Goal: Contribute content: Add original content to the website for others to see

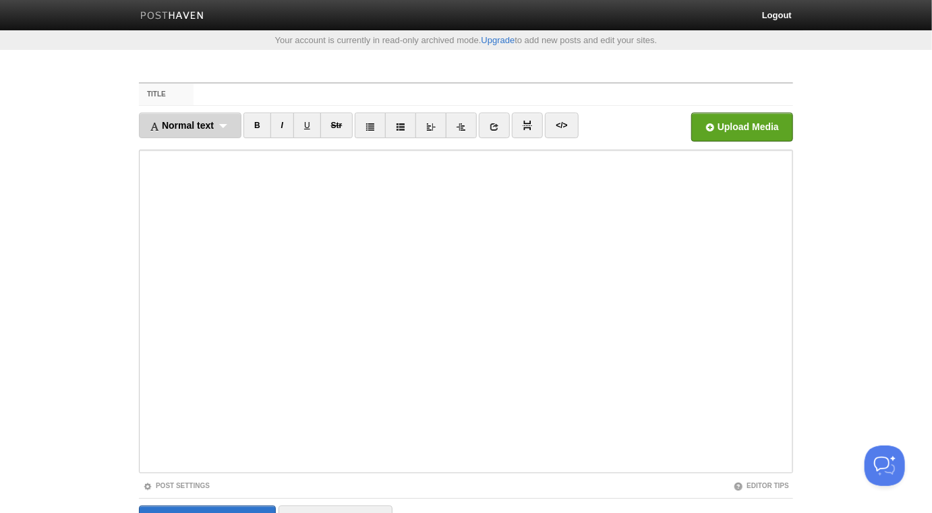
click at [207, 124] on span "Normal text" at bounding box center [182, 125] width 64 height 11
click at [202, 150] on link "Normal text" at bounding box center [190, 155] width 101 height 20
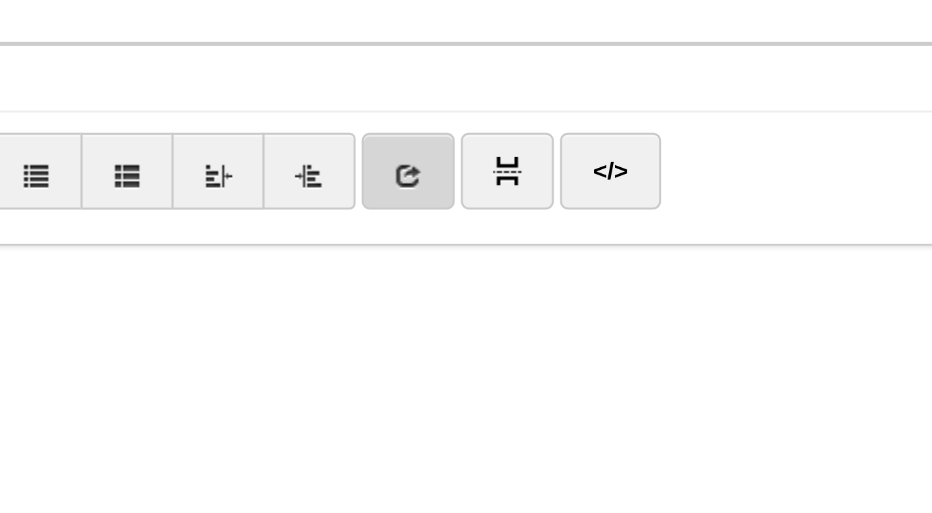
click at [492, 127] on link at bounding box center [482, 126] width 31 height 26
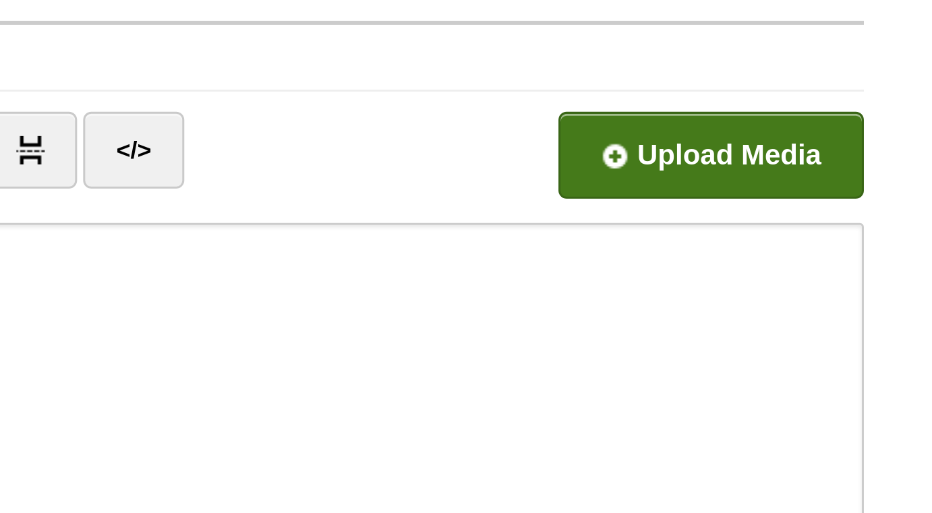
click at [748, 131] on input "file" at bounding box center [335, 130] width 1021 height 69
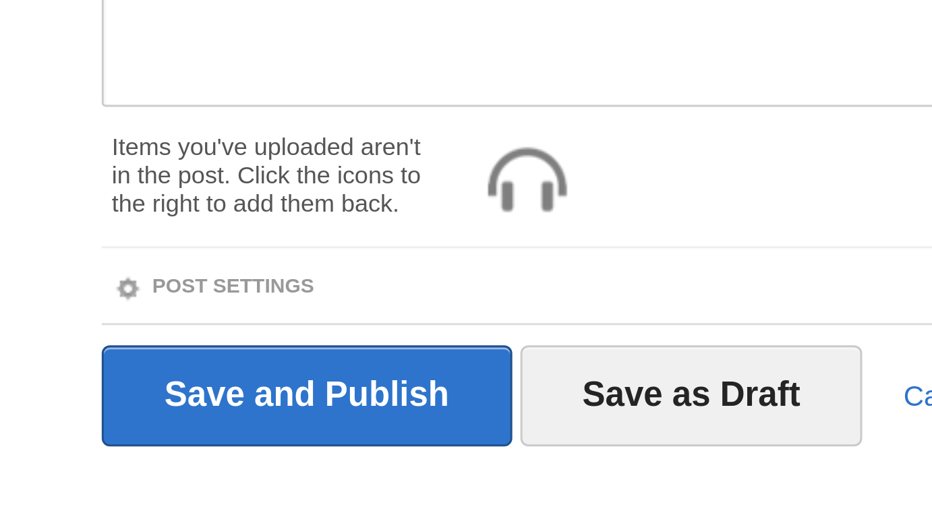
scroll to position [123, 0]
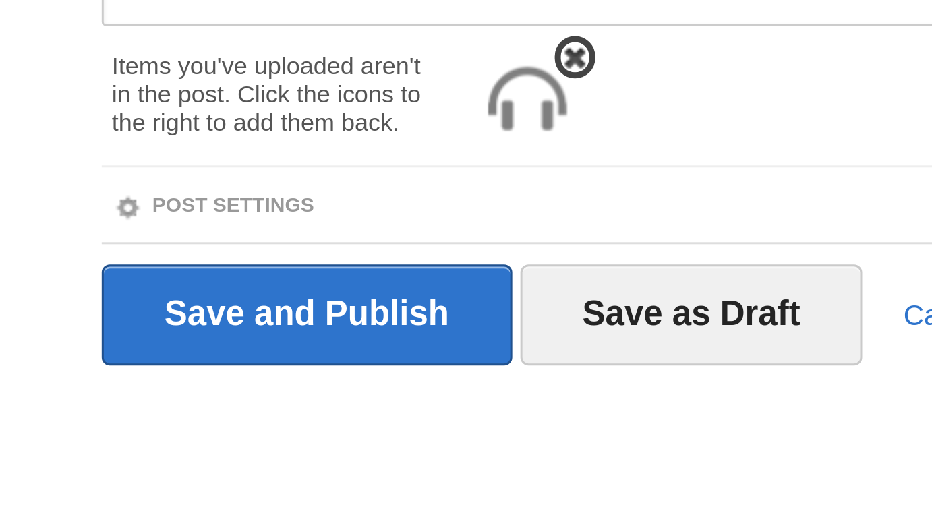
click at [285, 378] on img at bounding box center [280, 375] width 32 height 32
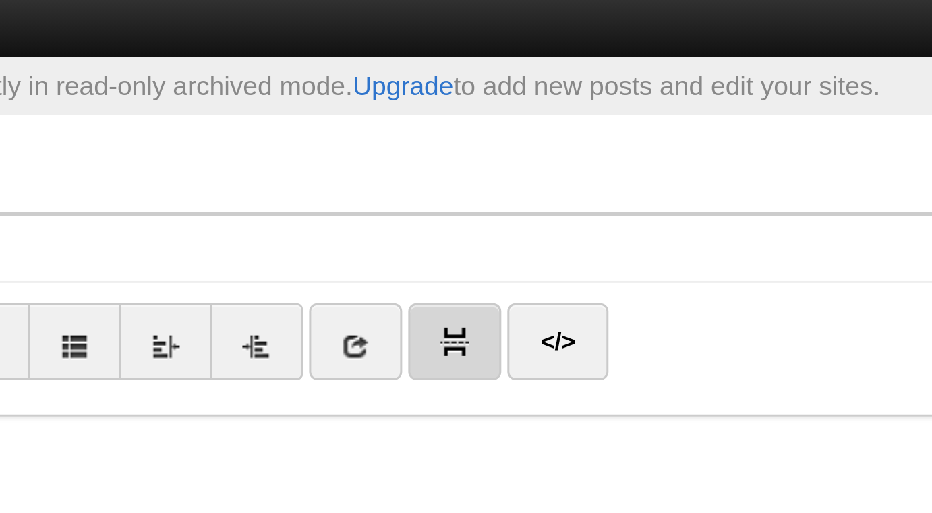
scroll to position [11, 0]
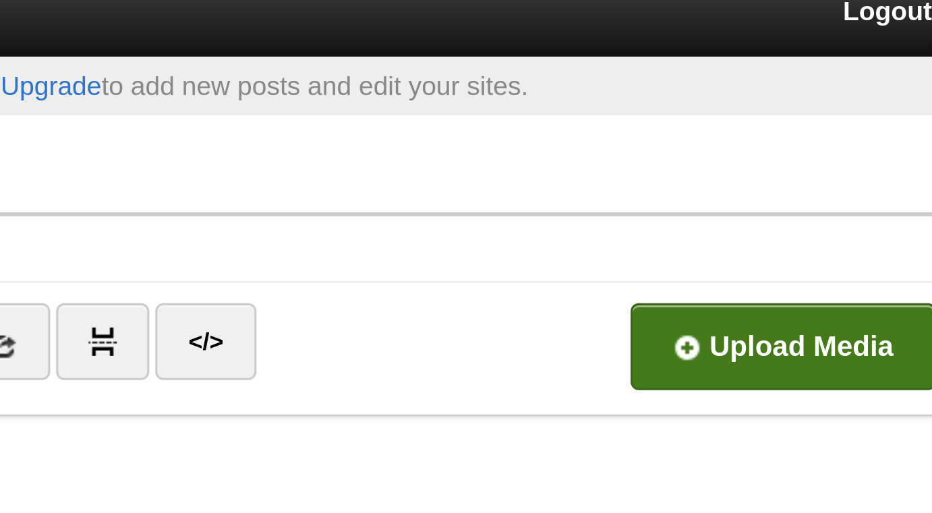
click at [724, 111] on input "file" at bounding box center [335, 119] width 1021 height 69
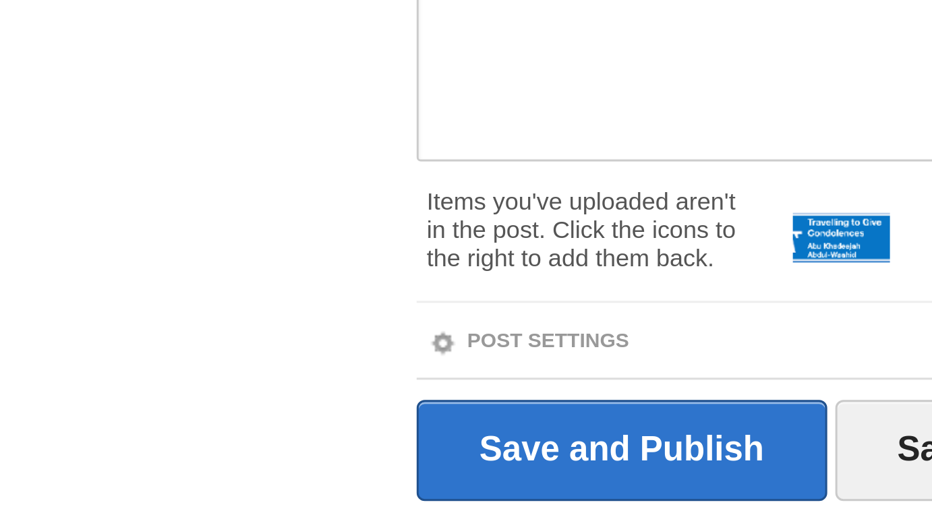
scroll to position [123, 0]
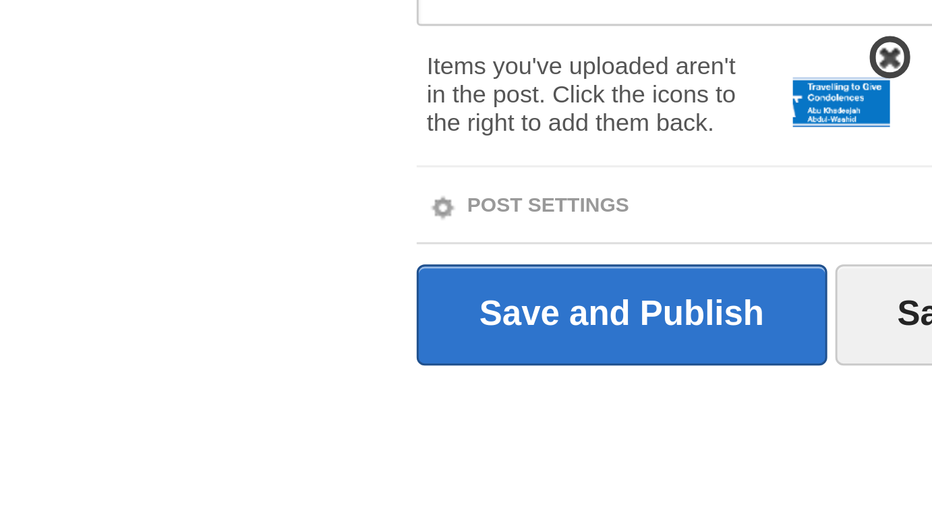
click at [273, 378] on img at bounding box center [280, 375] width 32 height 32
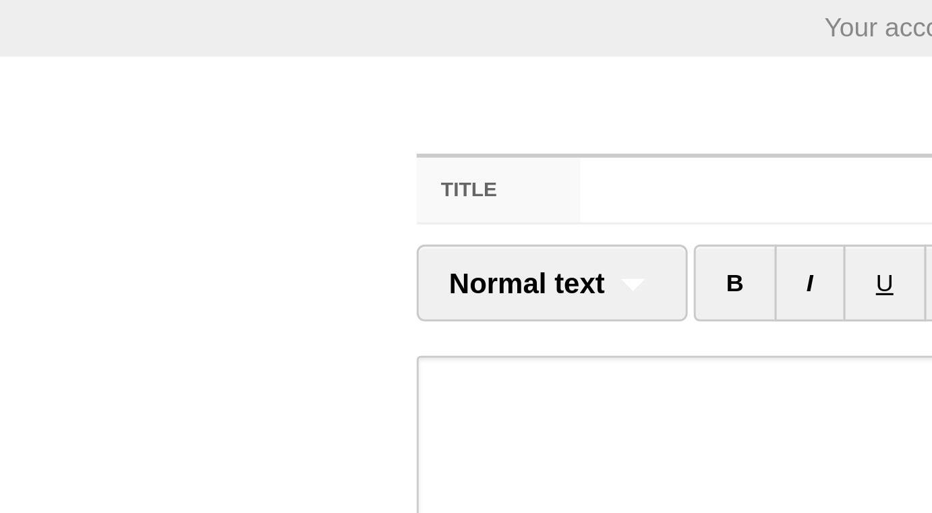
scroll to position [0, 0]
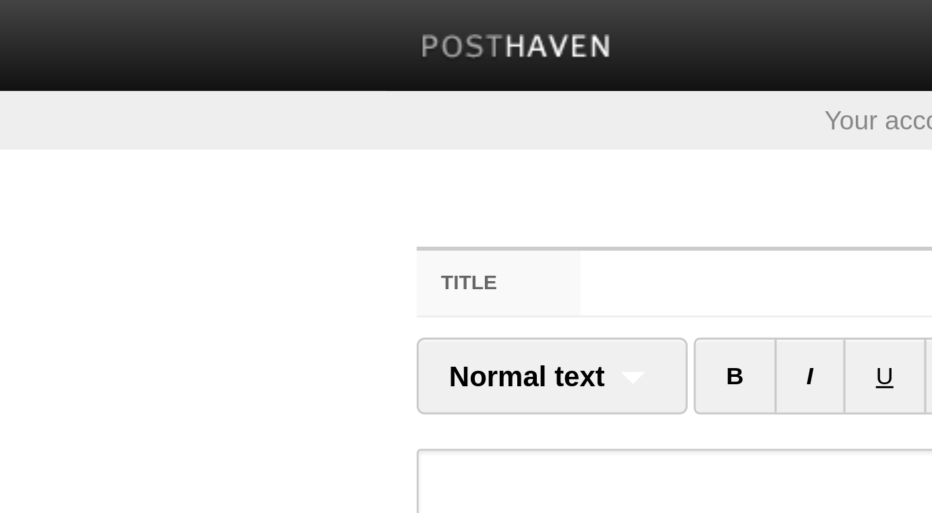
click at [208, 106] on fieldset "Title Normal text Normal text Heading 1 Heading 2 Heading 3 B I U Str" at bounding box center [466, 315] width 654 height 467
click at [204, 94] on input "Title" at bounding box center [493, 95] width 599 height 22
paste input "17 - Travelling to Give Condolences"
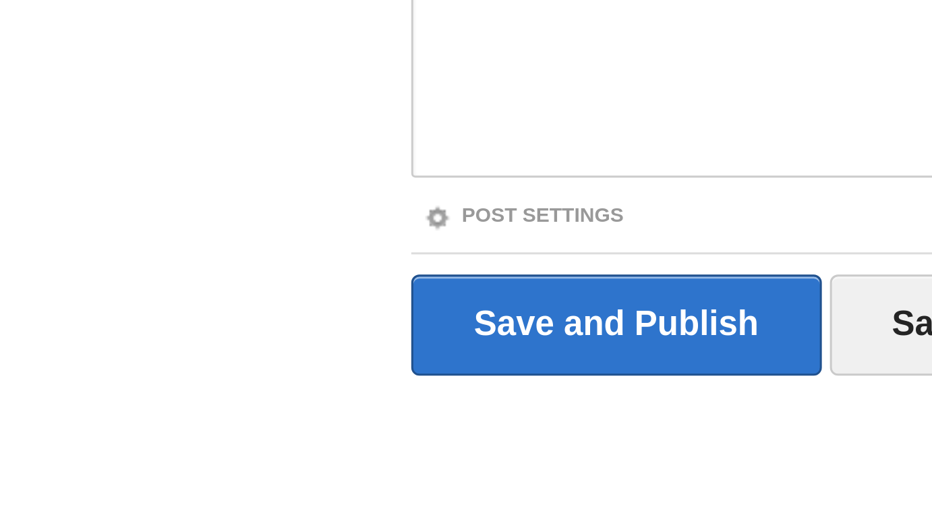
scroll to position [76, 0]
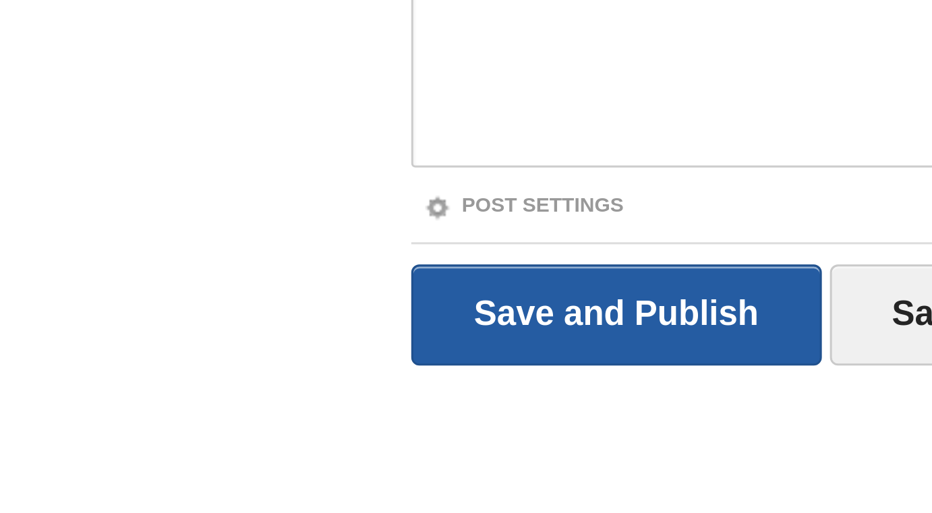
type input "Travelling to Give Condolences - [PERSON_NAME]"
click at [204, 449] on input "Save and Publish" at bounding box center [207, 447] width 137 height 34
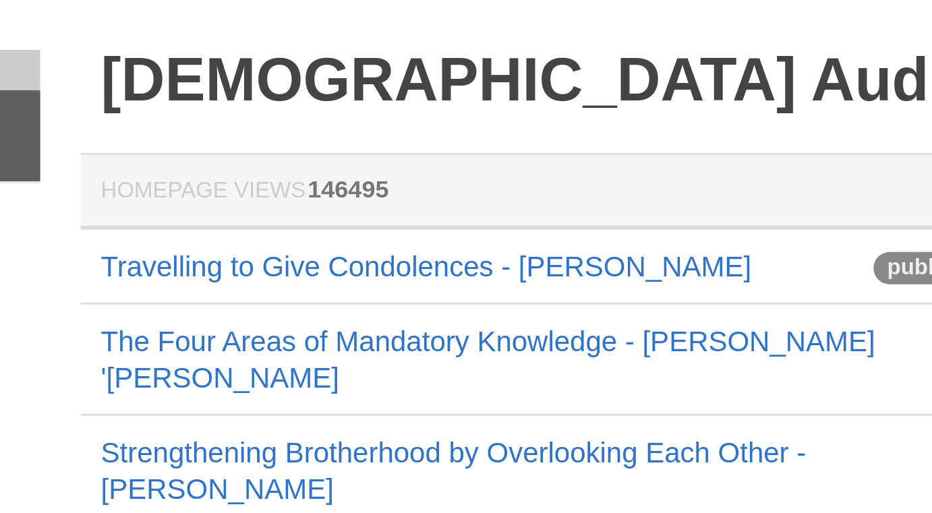
scroll to position [12, 0]
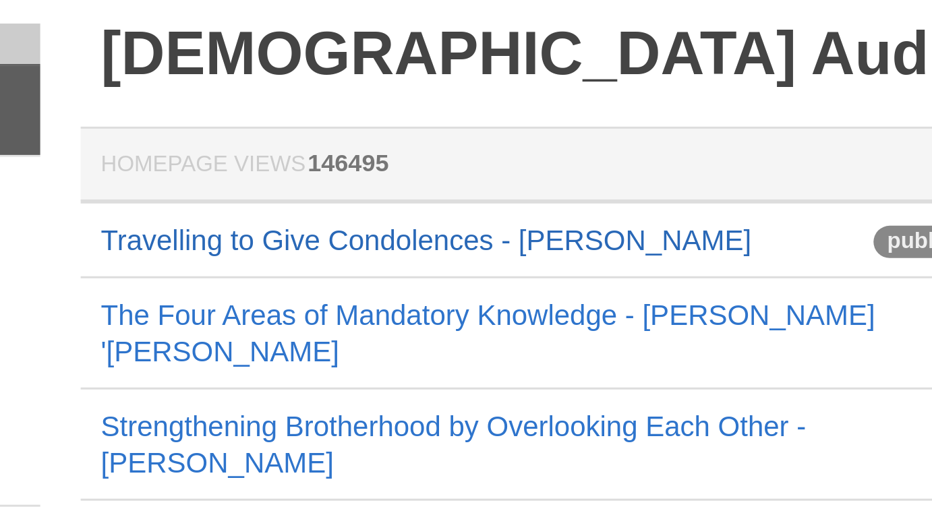
click at [419, 130] on link "Travelling to Give Condolences - [PERSON_NAME]" at bounding box center [415, 130] width 217 height 11
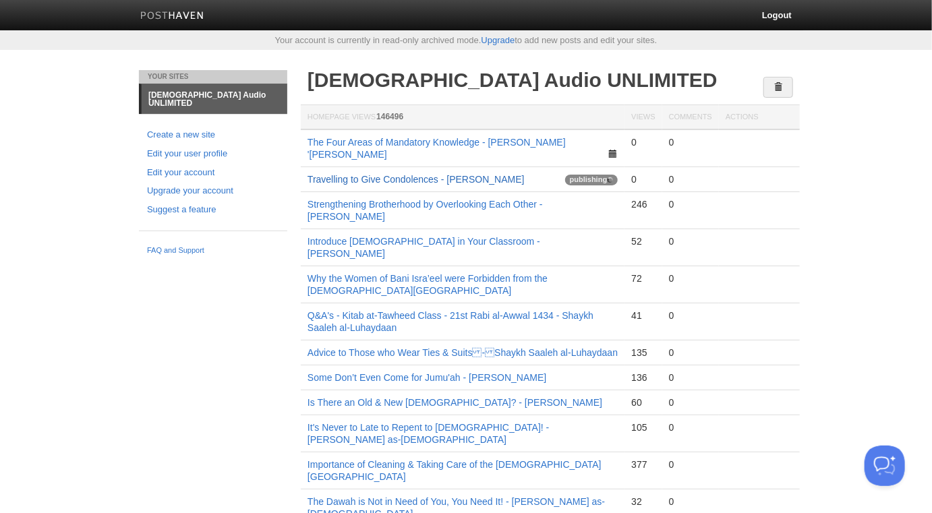
click at [525, 174] on link "Travelling to Give Condolences - [PERSON_NAME]" at bounding box center [415, 179] width 217 height 11
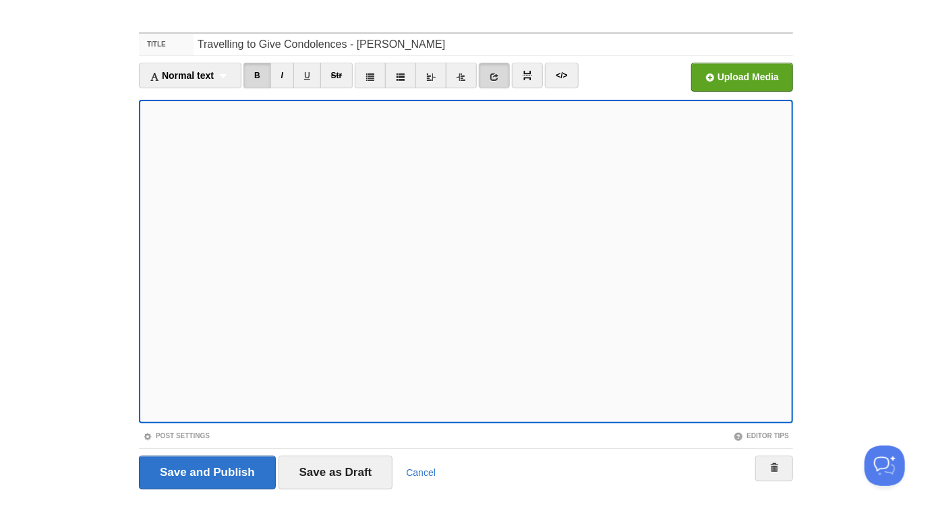
scroll to position [76, 0]
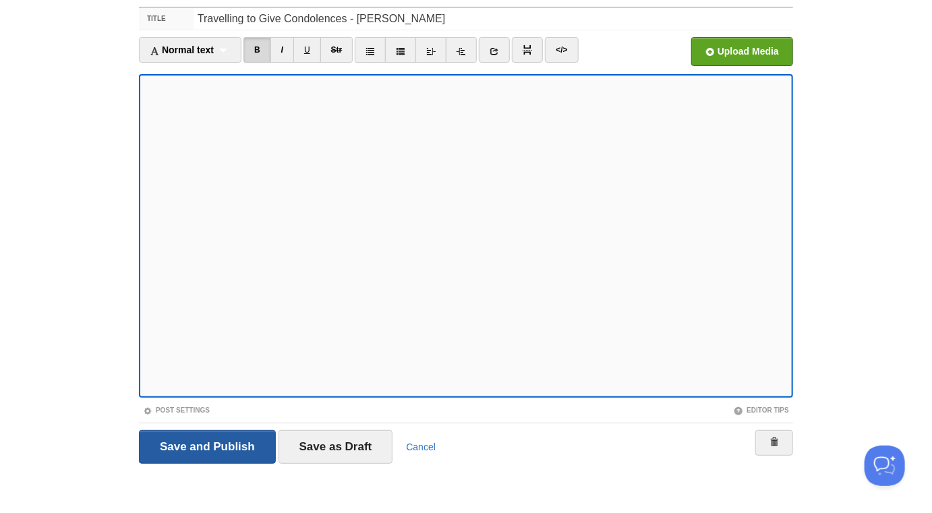
click at [198, 443] on input "Save and Publish" at bounding box center [207, 447] width 137 height 34
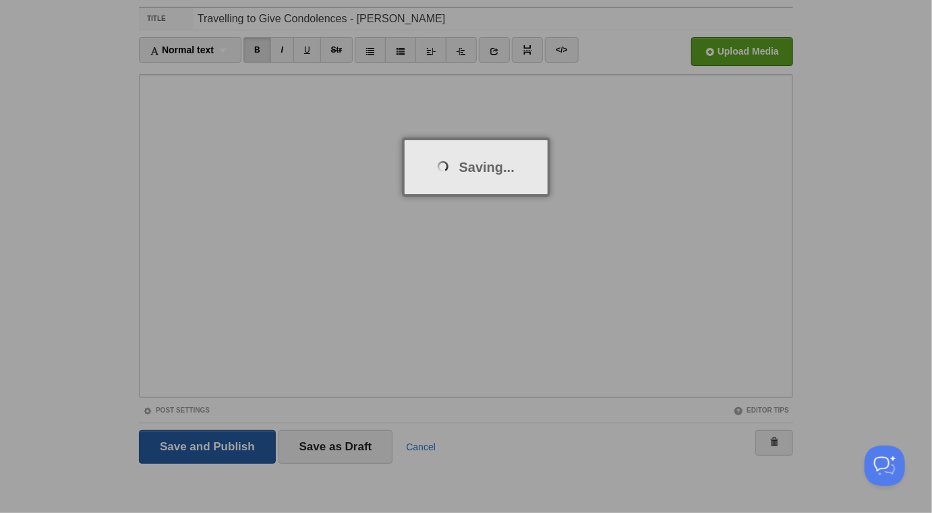
scroll to position [70, 0]
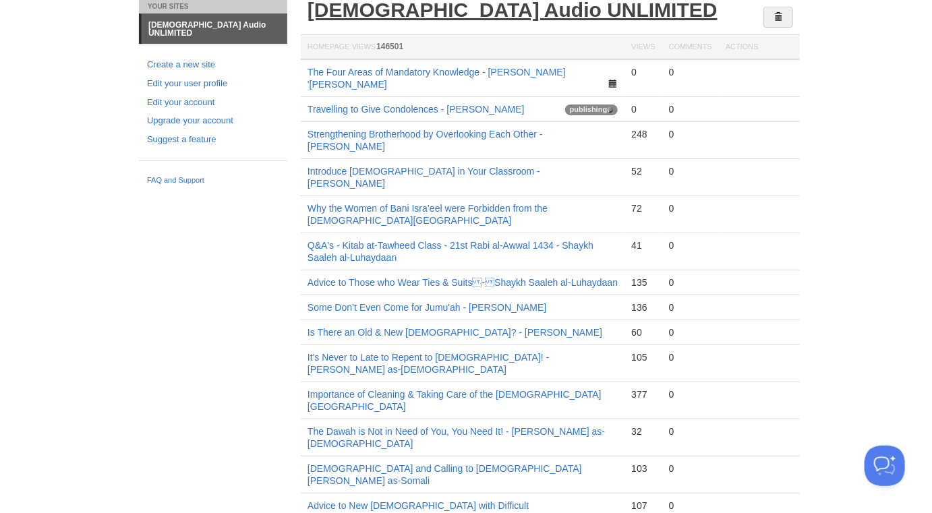
click at [401, 16] on link "[DEMOGRAPHIC_DATA] Audio UNLIMITED" at bounding box center [512, 10] width 410 height 22
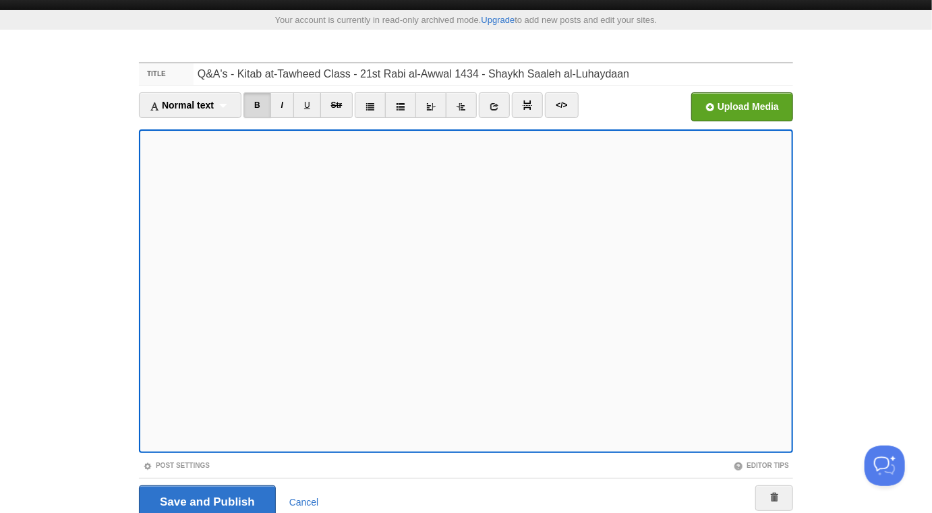
scroll to position [76, 0]
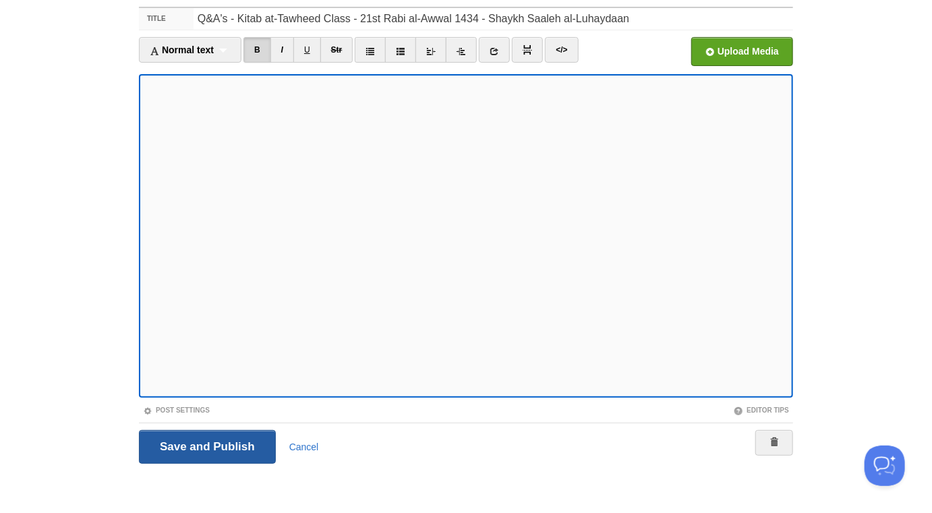
click at [252, 442] on input "Save and Publish" at bounding box center [207, 447] width 137 height 34
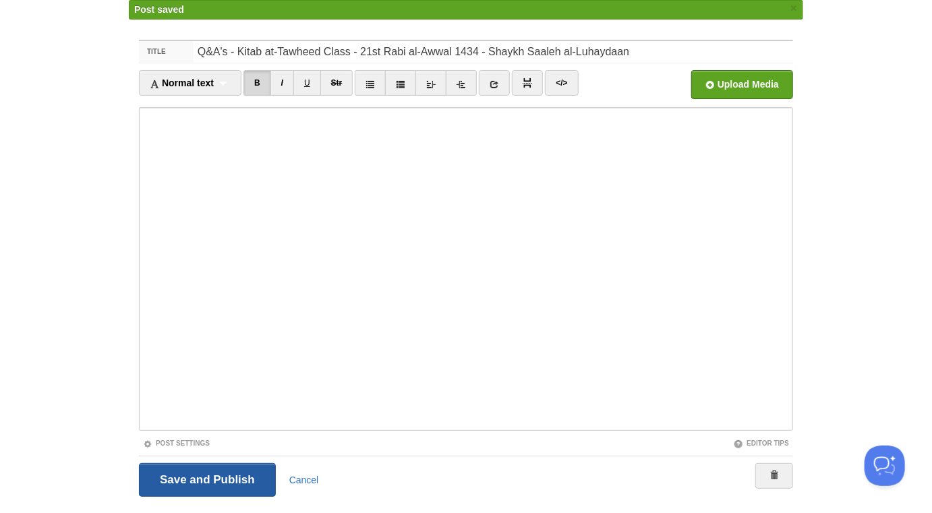
scroll to position [70, 0]
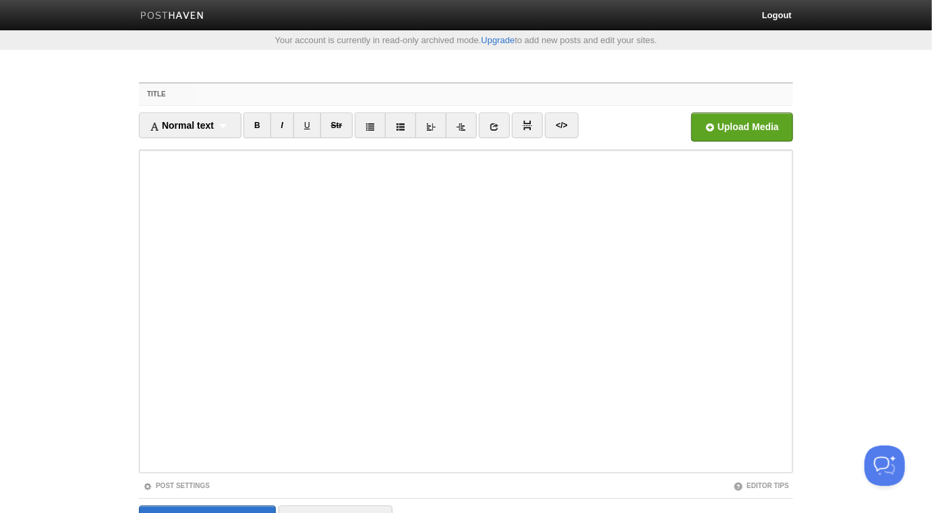
click at [314, 93] on input "Title" at bounding box center [493, 95] width 599 height 22
paste input "Fake Friends or Real [PERSON_NAME] as-Somali"
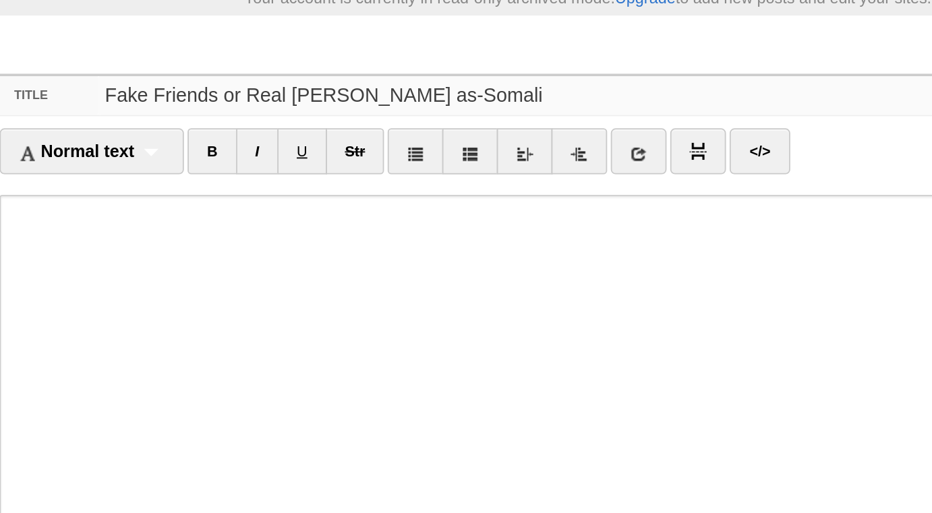
click at [339, 96] on input "Fake Friends or Real [PERSON_NAME] as-Somali" at bounding box center [493, 95] width 599 height 22
type input "Fake Friends or Real [PERSON_NAME] as-Somali"
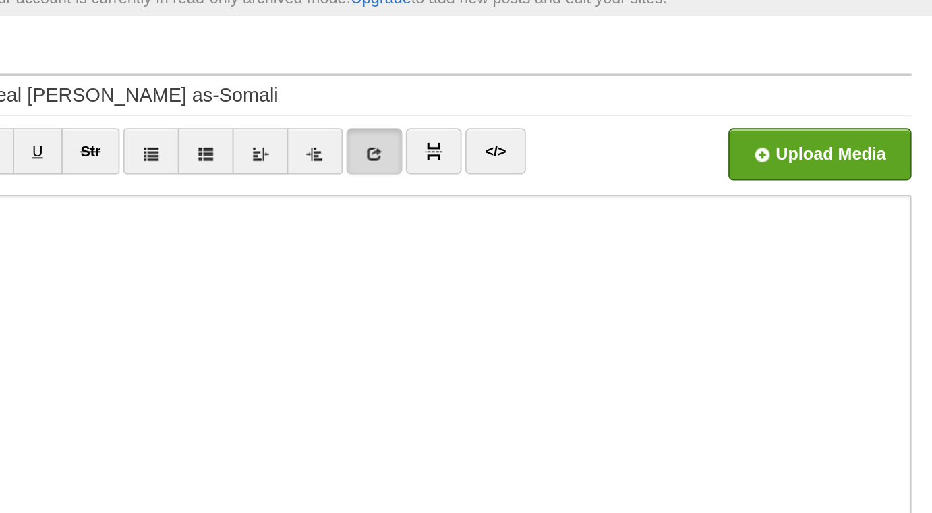
click at [494, 129] on icon at bounding box center [494, 126] width 9 height 9
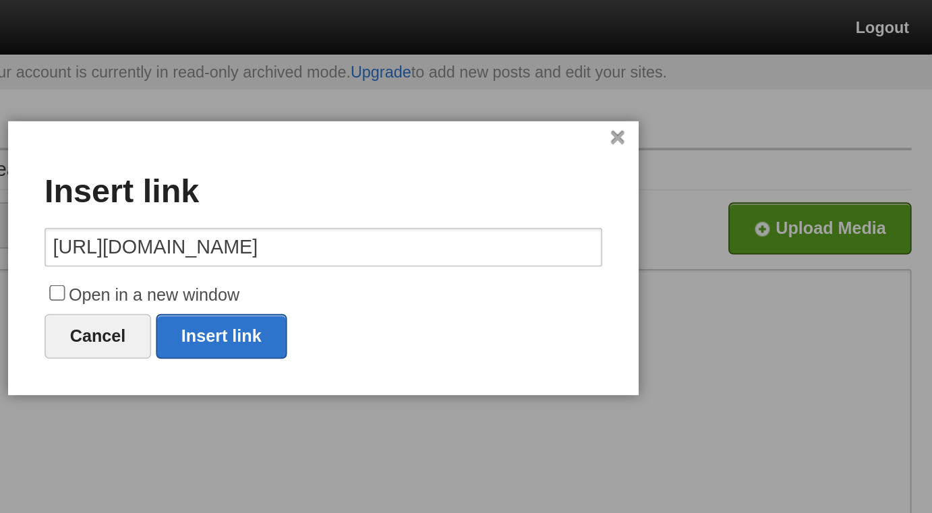
type input "[URL][DOMAIN_NAME]"
click at [425, 162] on label "Open in a new window" at bounding box center [466, 164] width 310 height 16
click at [322, 162] on input "Open in a new window" at bounding box center [318, 162] width 9 height 9
checkbox input "true"
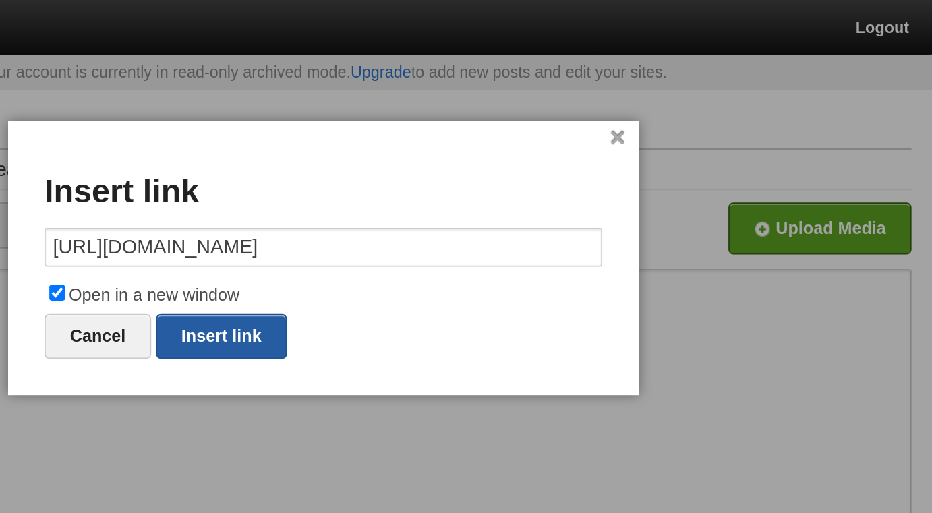
click at [425, 181] on link "Insert link" at bounding box center [409, 187] width 73 height 25
type input "https://"
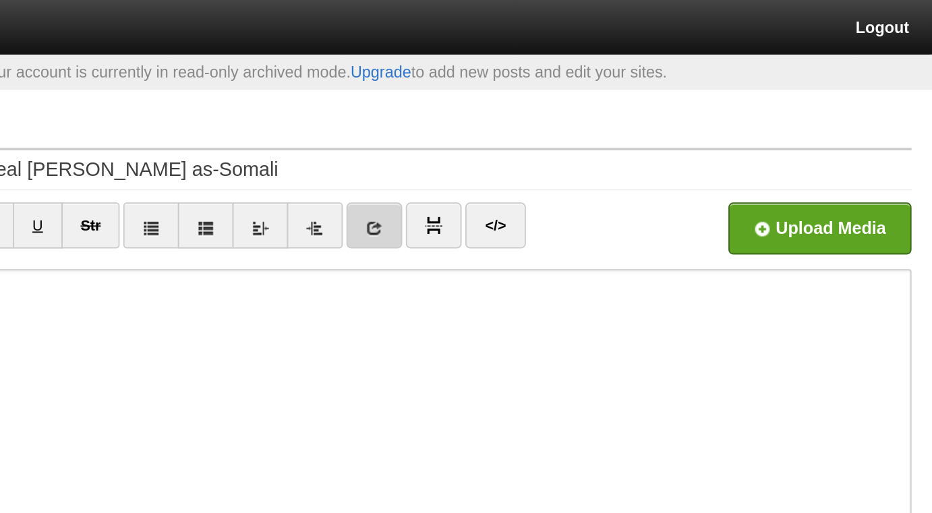
click at [494, 131] on link at bounding box center [494, 126] width 31 height 26
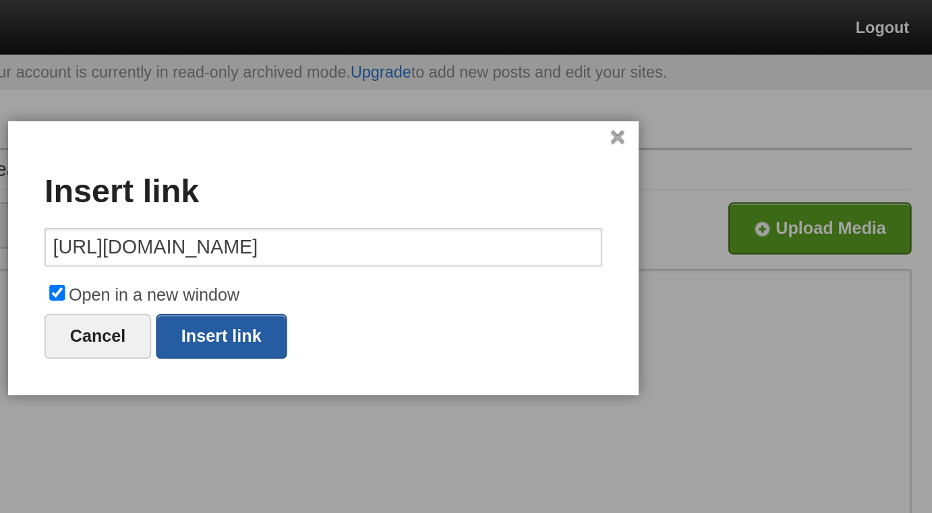
click at [413, 185] on link "Insert link" at bounding box center [409, 187] width 73 height 25
type input "https://"
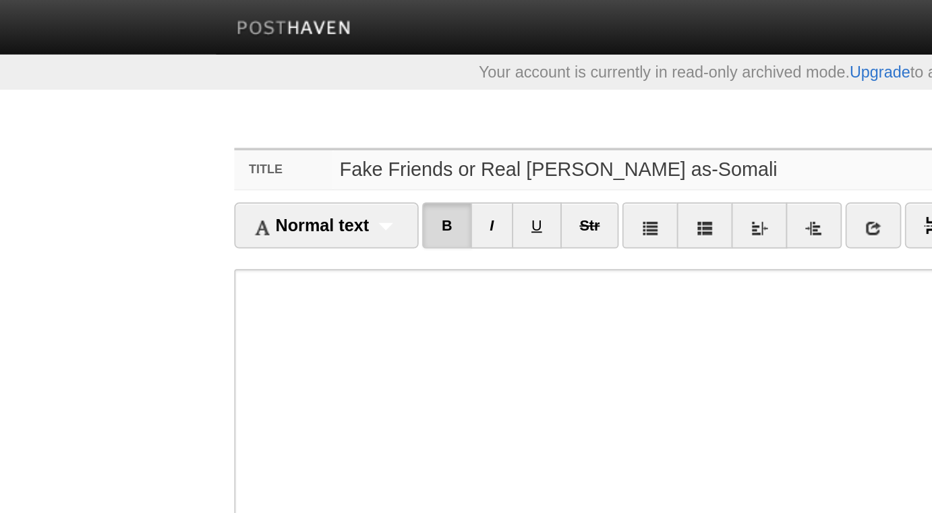
click at [298, 96] on input "Fake Friends or Real [PERSON_NAME] as-Somali" at bounding box center [493, 95] width 599 height 22
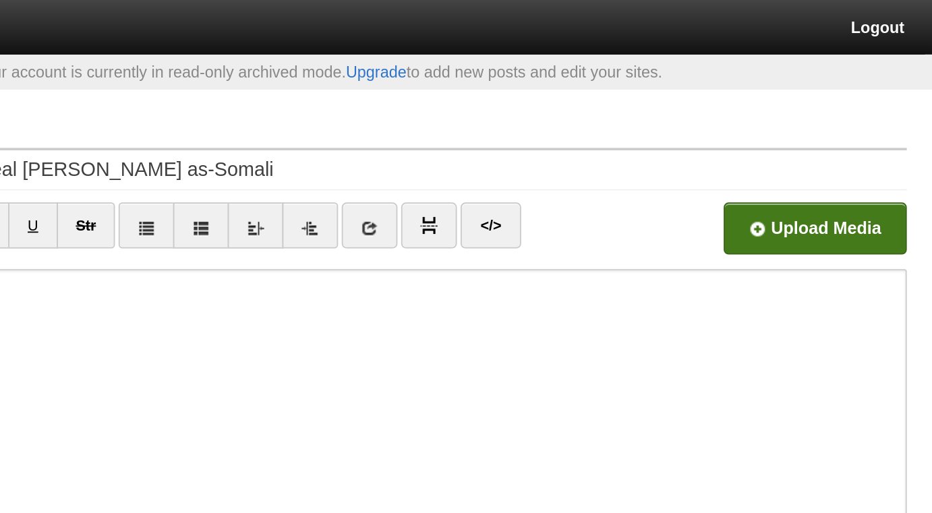
click at [734, 121] on input "file" at bounding box center [335, 130] width 1021 height 69
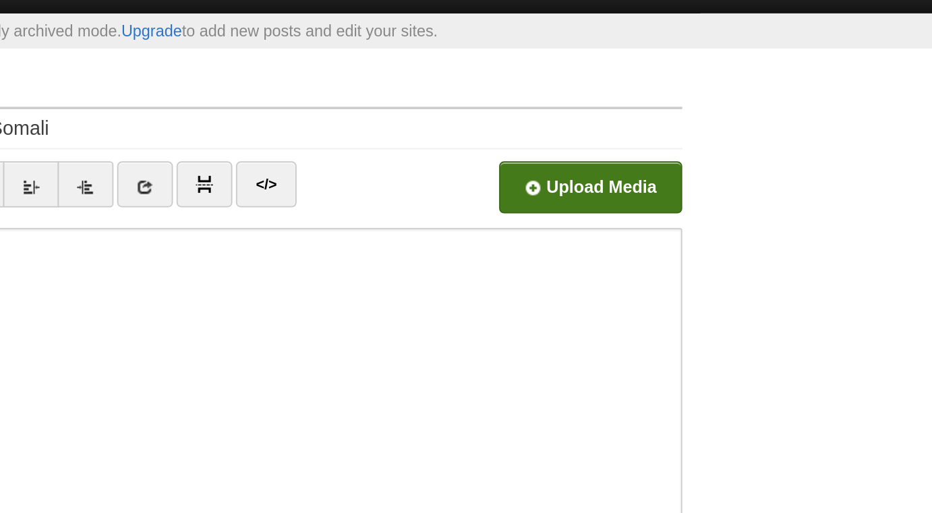
click at [718, 141] on div "Upload Media" at bounding box center [712, 131] width 164 height 37
click at [714, 131] on input "file" at bounding box center [335, 130] width 1021 height 69
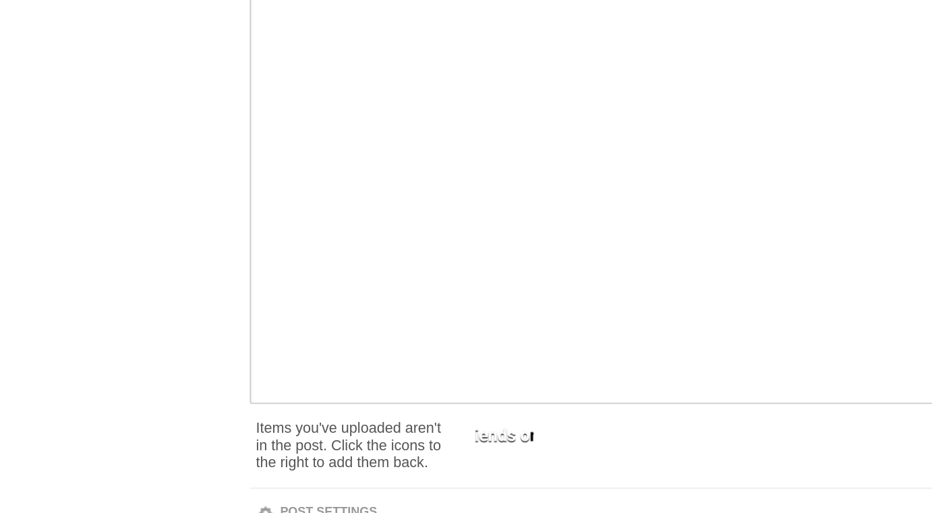
scroll to position [123, 0]
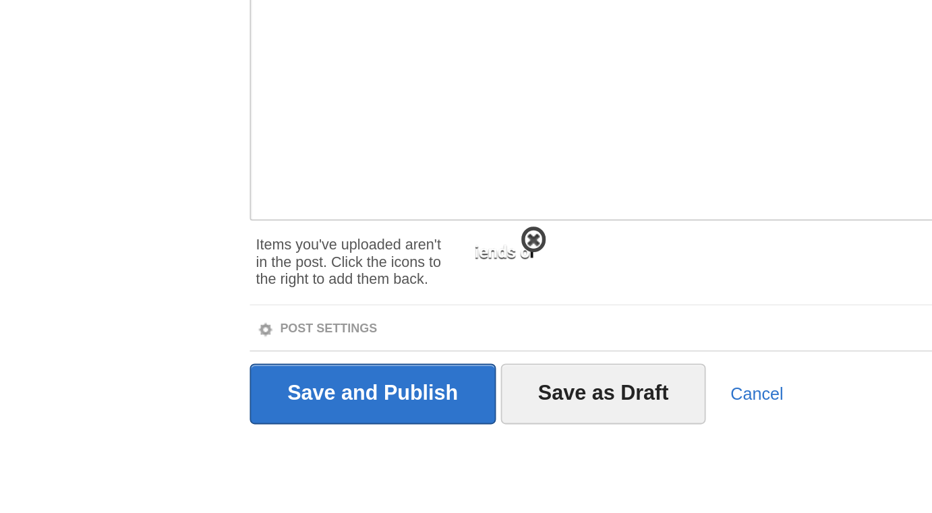
click at [299, 360] on span at bounding box center [296, 361] width 9 height 9
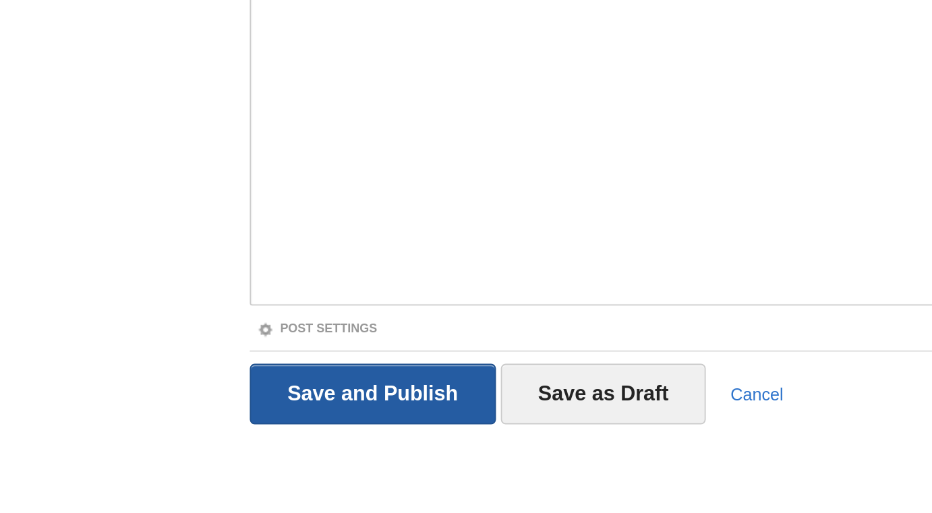
click at [243, 442] on input "Save and Publish" at bounding box center [207, 447] width 137 height 34
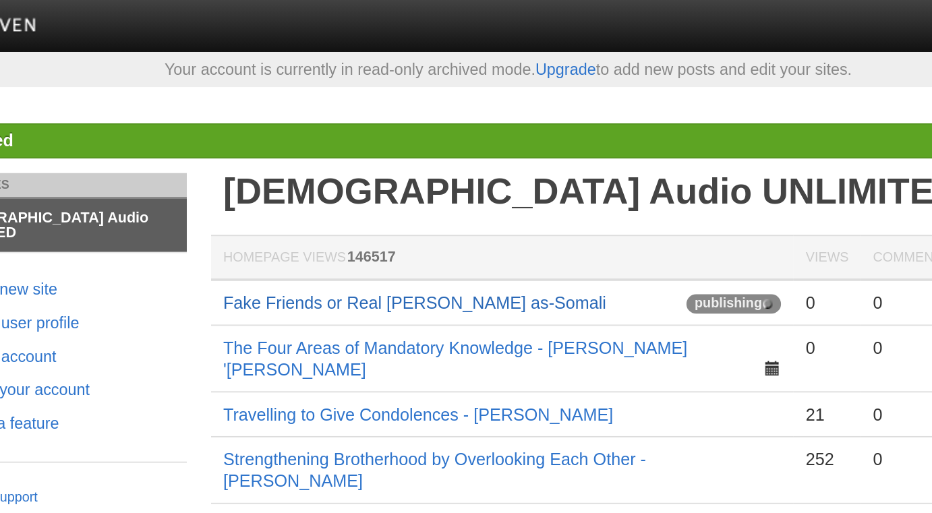
click at [421, 171] on link "Fake Friends or Real [PERSON_NAME] as-Somali" at bounding box center [413, 170] width 213 height 11
